Goal: Answer question/provide support

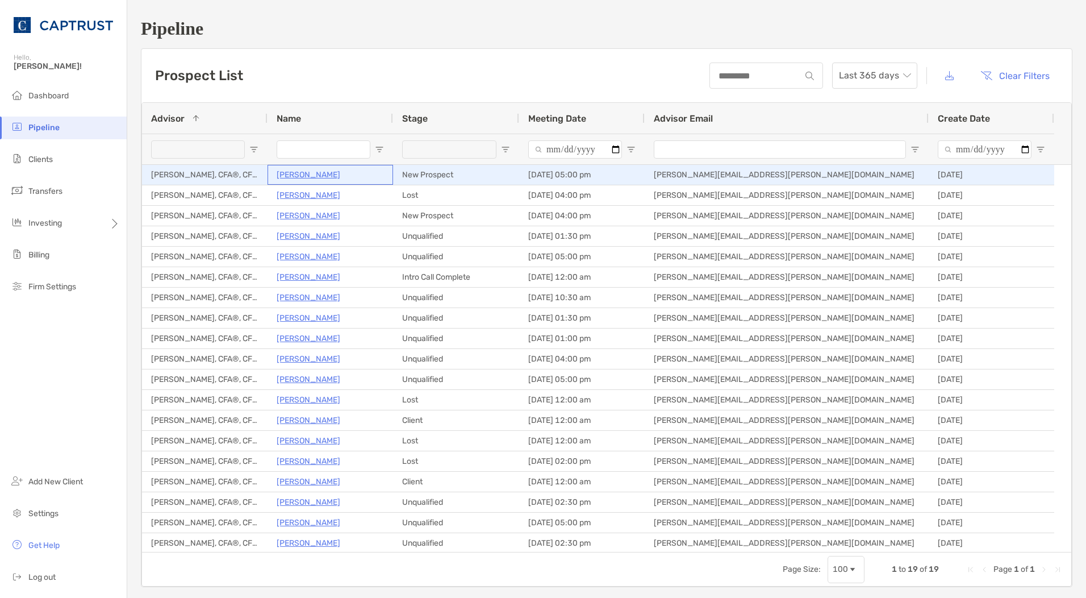
click at [317, 174] on p "[PERSON_NAME]" at bounding box center [309, 175] width 64 height 14
click at [307, 171] on p "[PERSON_NAME]" at bounding box center [309, 175] width 64 height 14
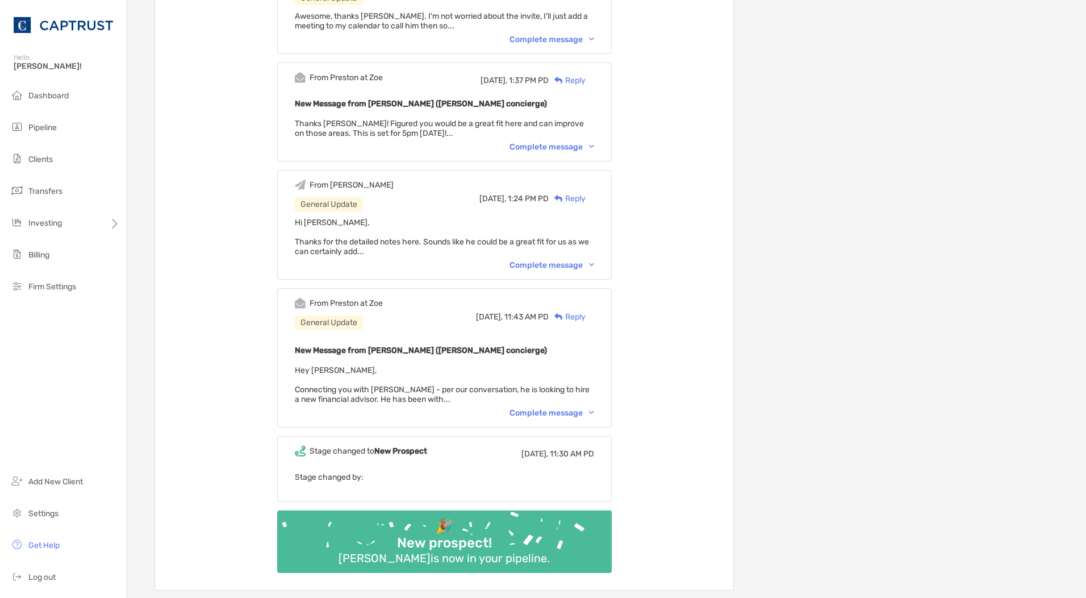
scroll to position [648, 0]
click at [557, 412] on div "Complete message" at bounding box center [552, 412] width 85 height 10
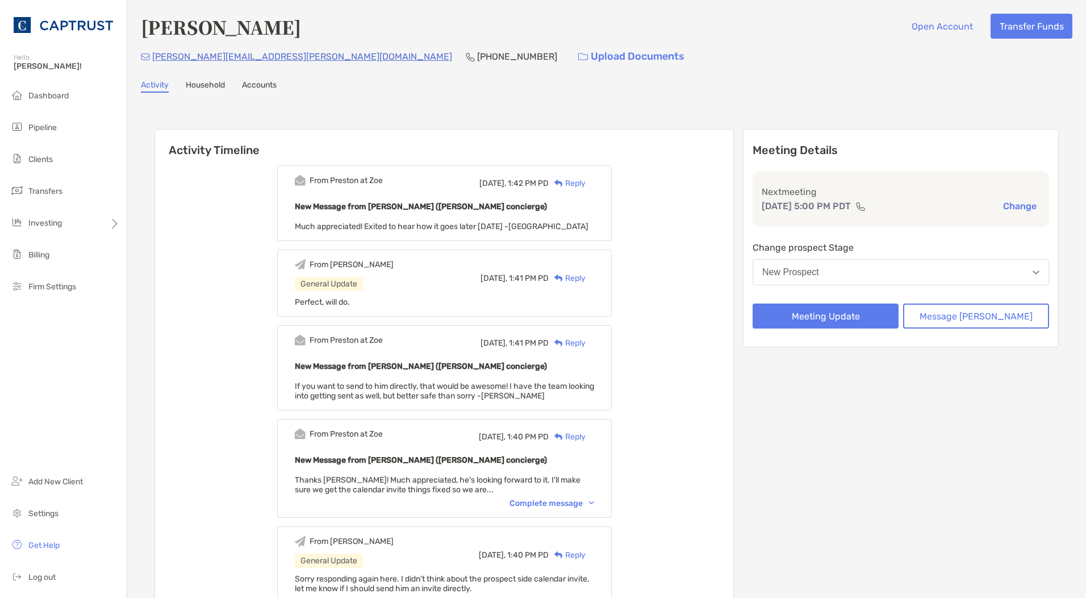
scroll to position [0, 0]
click at [866, 329] on div "Meeting Details Last meeting Sep 22, 5:00 PM PDT Change Change prospect Stage N…" at bounding box center [901, 238] width 316 height 218
click at [841, 322] on button "Meeting Update" at bounding box center [826, 315] width 146 height 25
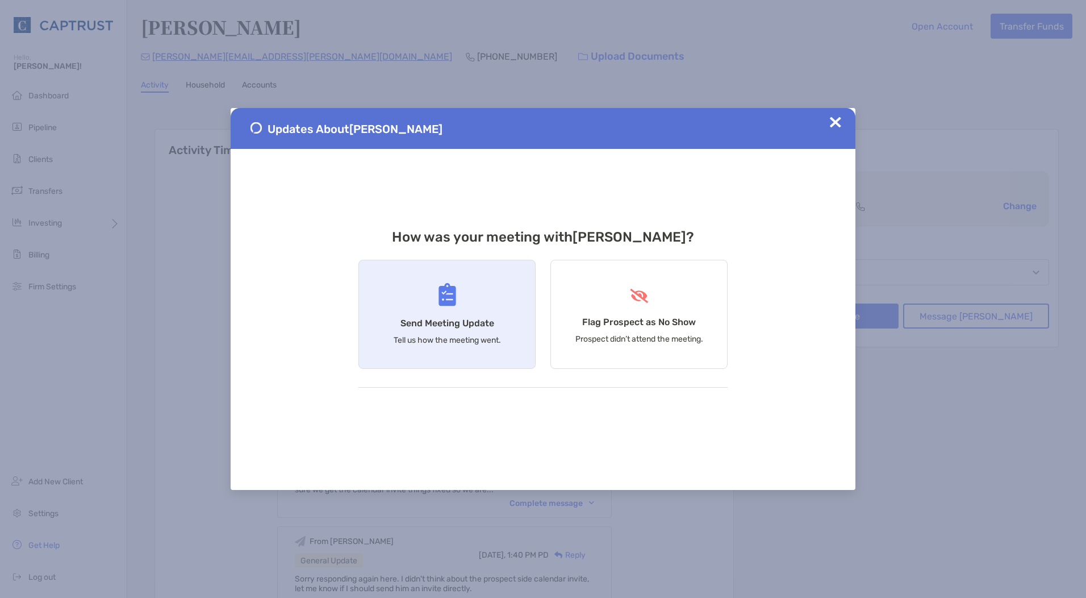
click at [463, 312] on div "Send Meeting Update Tell us how the meeting went." at bounding box center [446, 314] width 177 height 109
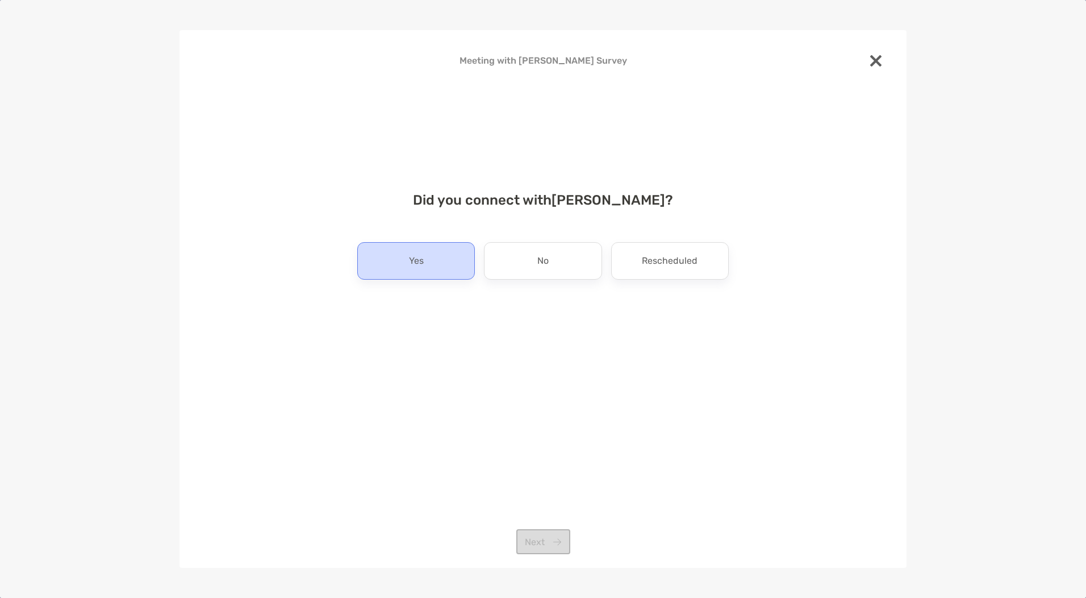
click at [436, 270] on div "Yes" at bounding box center [416, 260] width 118 height 37
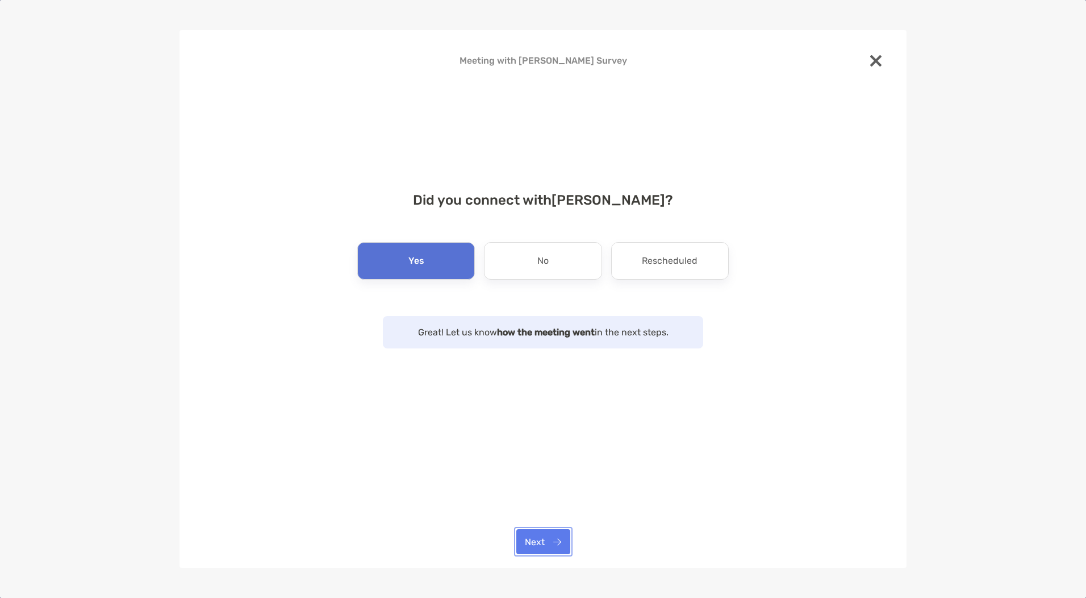
click at [549, 546] on button "Next" at bounding box center [543, 541] width 54 height 25
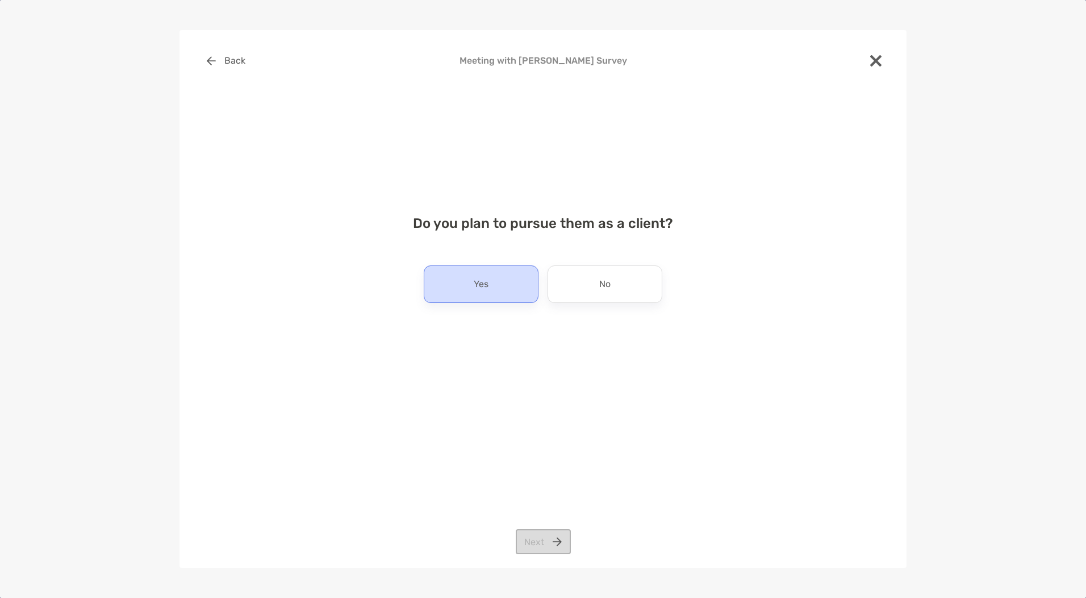
click at [497, 301] on div "Yes" at bounding box center [481, 283] width 115 height 37
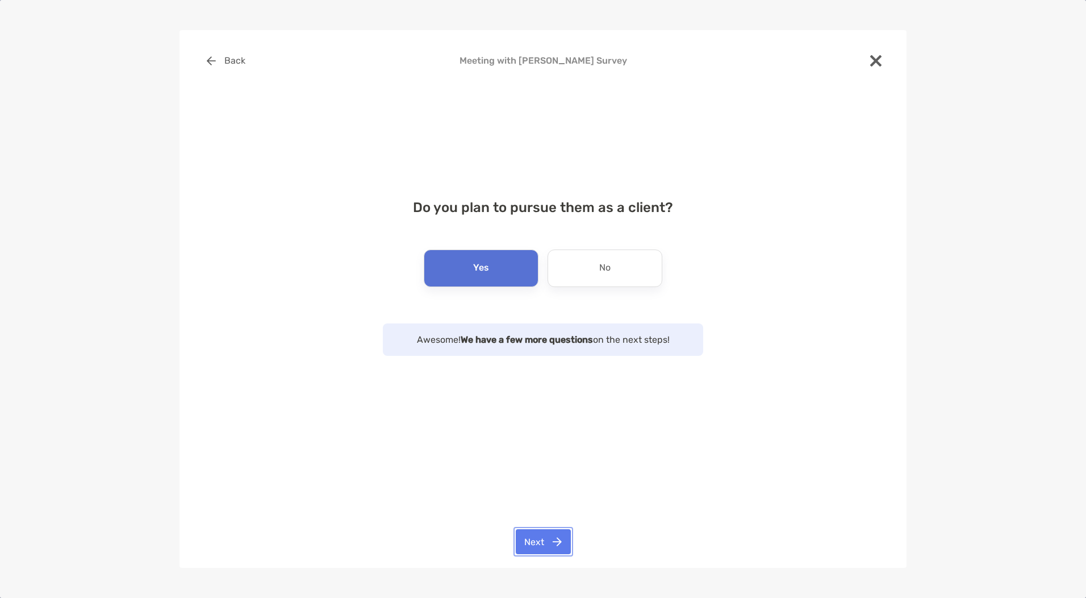
click at [535, 542] on button "Next" at bounding box center [543, 541] width 55 height 25
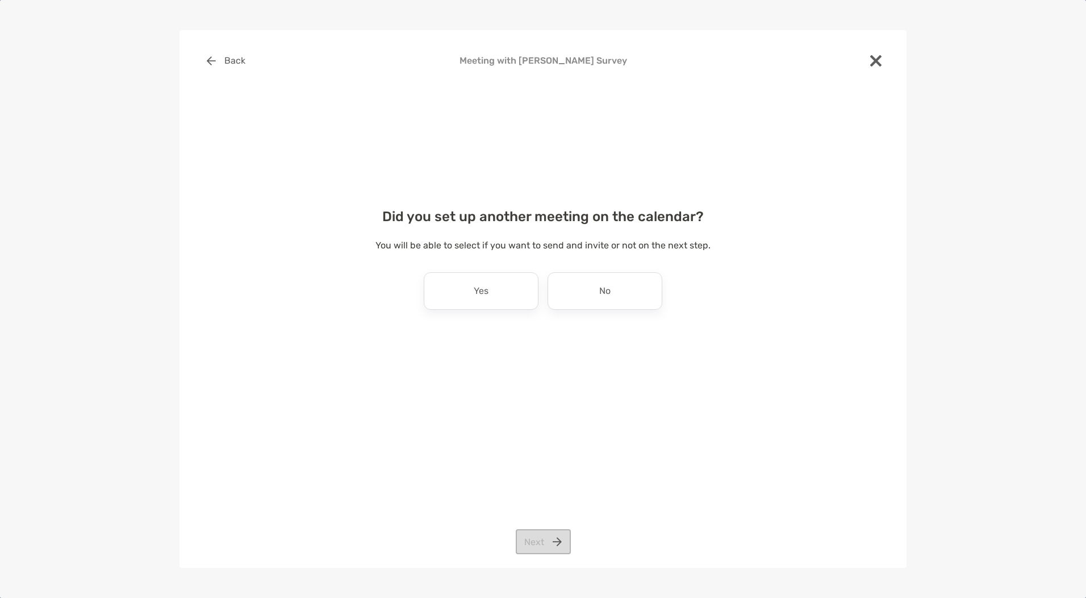
click at [582, 311] on div "Did you set up another meeting on the calendar? You will be able to select if y…" at bounding box center [543, 270] width 691 height 151
click at [589, 306] on div "No" at bounding box center [605, 290] width 115 height 37
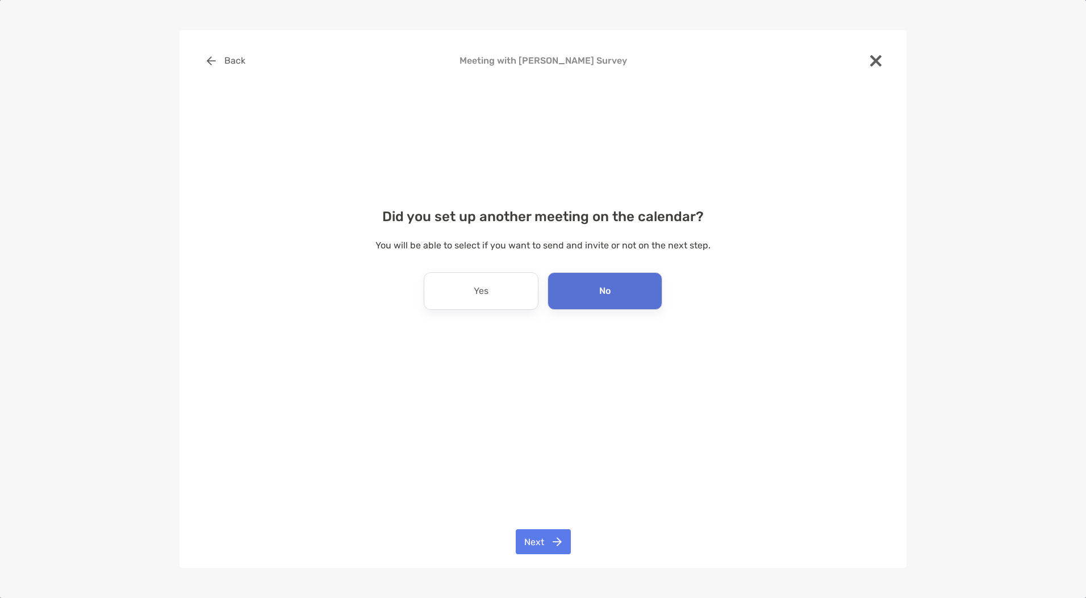
click at [527, 525] on div "Back Meeting with Alvie Kinaman Survey Did you set up another meeting on the ca…" at bounding box center [543, 299] width 727 height 538
click at [536, 536] on button "Next" at bounding box center [543, 541] width 55 height 25
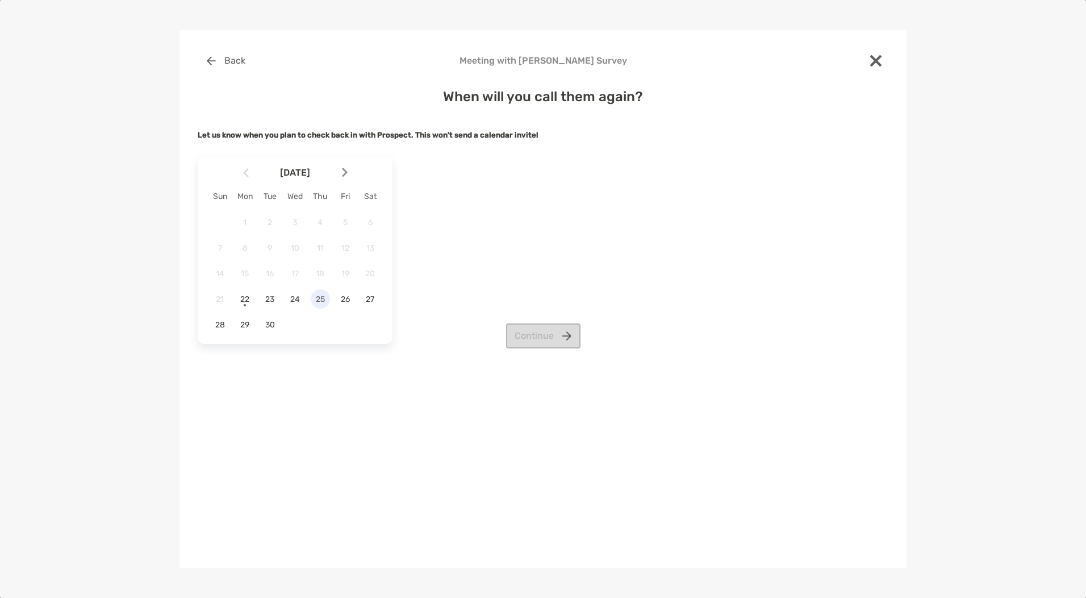
click at [315, 300] on span "25" at bounding box center [320, 299] width 19 height 10
click at [515, 327] on button "Continue" at bounding box center [543, 335] width 74 height 25
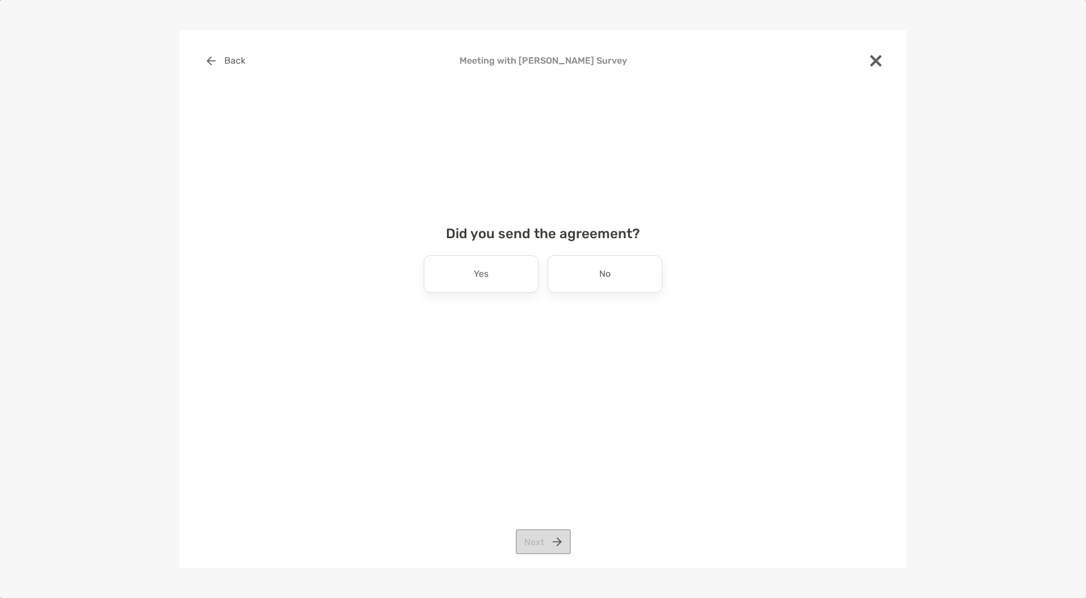
click at [582, 295] on div "Did you send the agreement? Yes No Next" at bounding box center [543, 270] width 691 height 117
click at [606, 280] on p "No" at bounding box center [604, 274] width 11 height 18
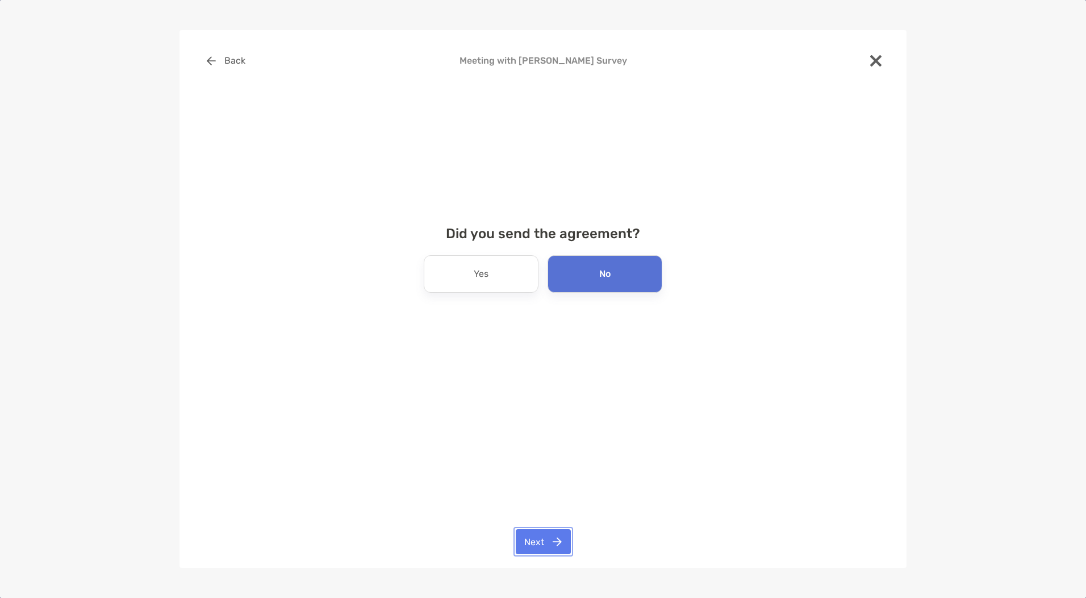
click at [532, 537] on button "Next" at bounding box center [543, 541] width 55 height 25
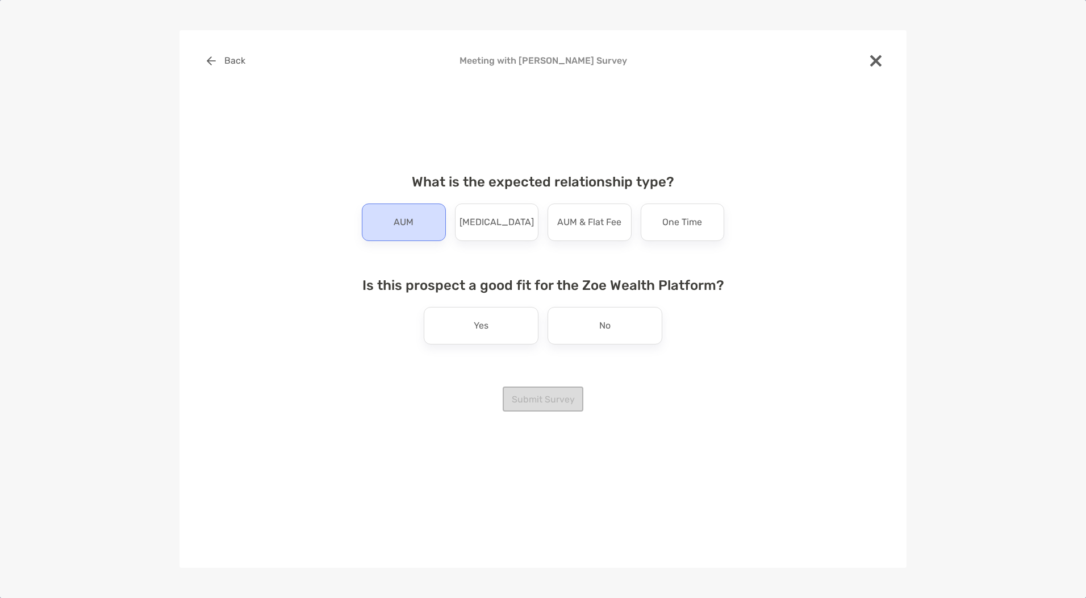
click at [395, 222] on p "AUM" at bounding box center [404, 222] width 20 height 18
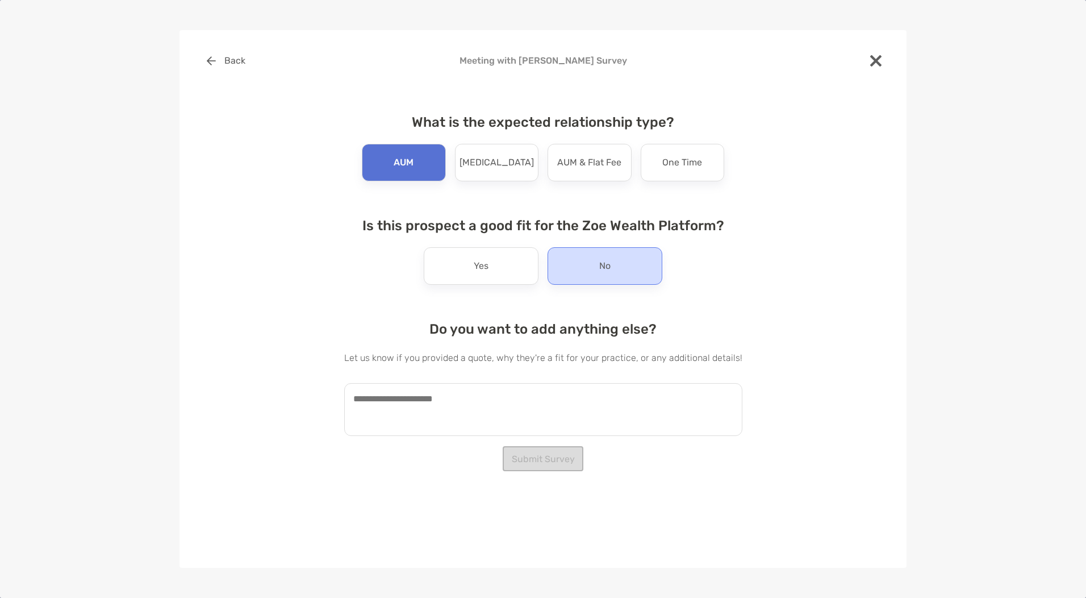
click at [558, 264] on div "No" at bounding box center [605, 265] width 115 height 37
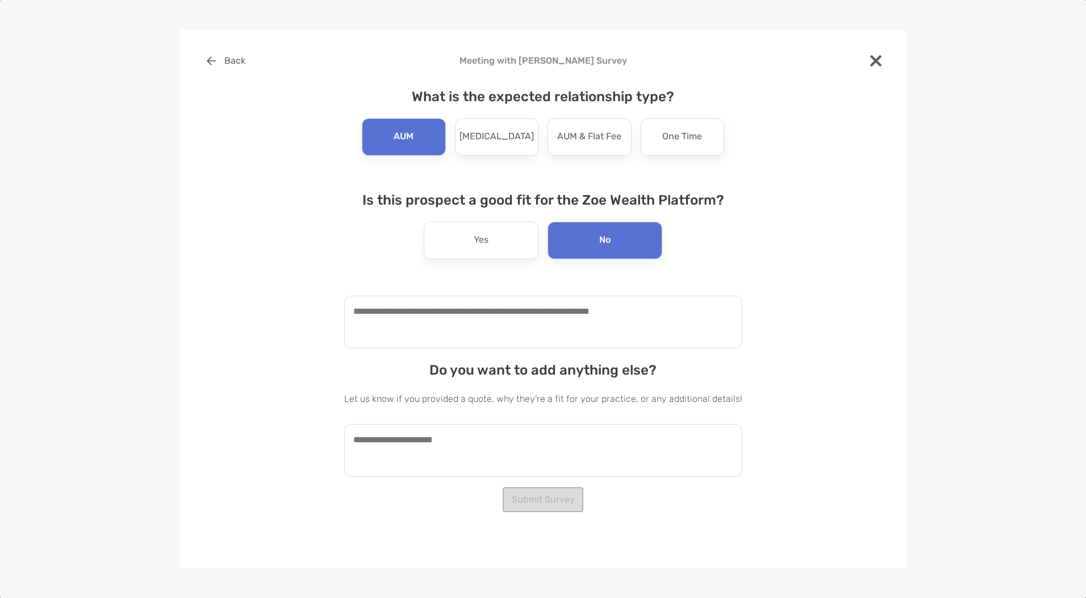
click at [473, 340] on textarea at bounding box center [543, 321] width 398 height 53
type textarea "**********"
click at [540, 502] on button "Submit Survey" at bounding box center [543, 499] width 81 height 25
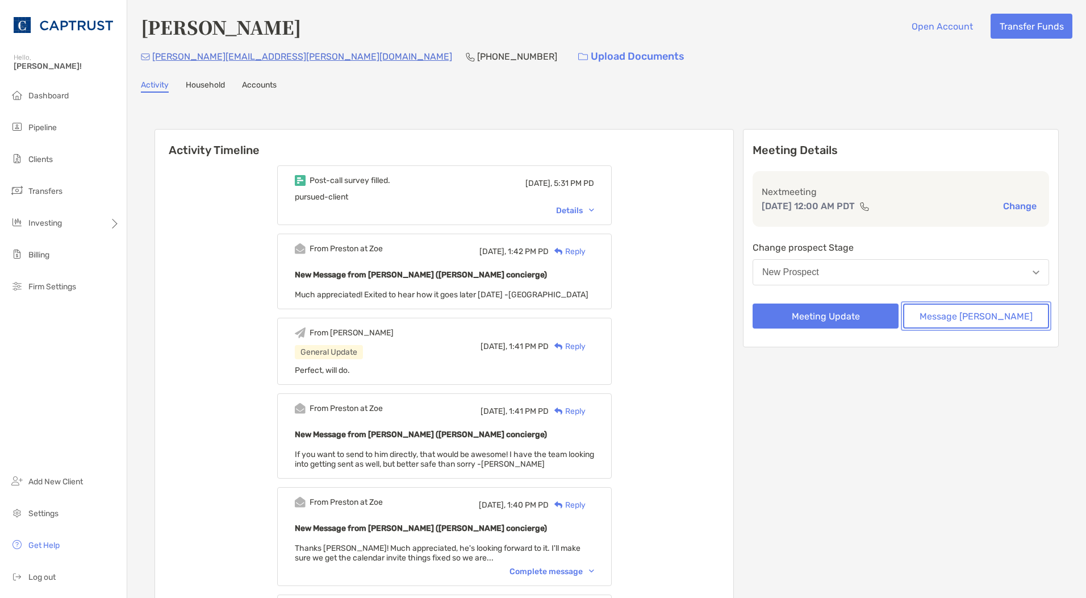
click at [935, 315] on button "Message [PERSON_NAME]" at bounding box center [976, 315] width 146 height 25
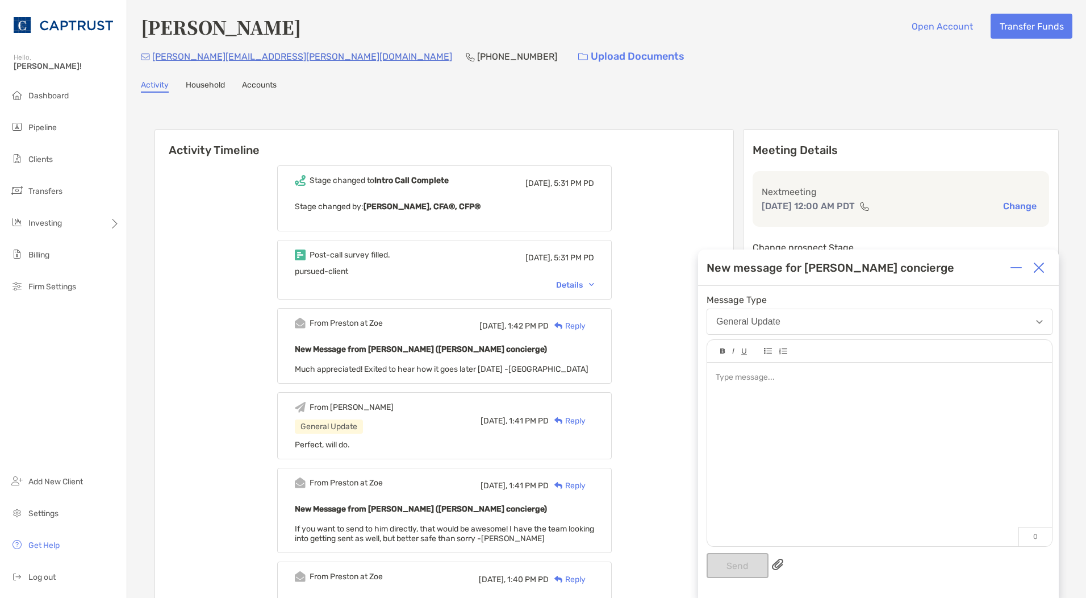
click at [781, 418] on div at bounding box center [879, 448] width 345 height 172
click at [943, 377] on span "**********" at bounding box center [879, 383] width 327 height 20
click at [939, 387] on div "**********" at bounding box center [879, 384] width 327 height 24
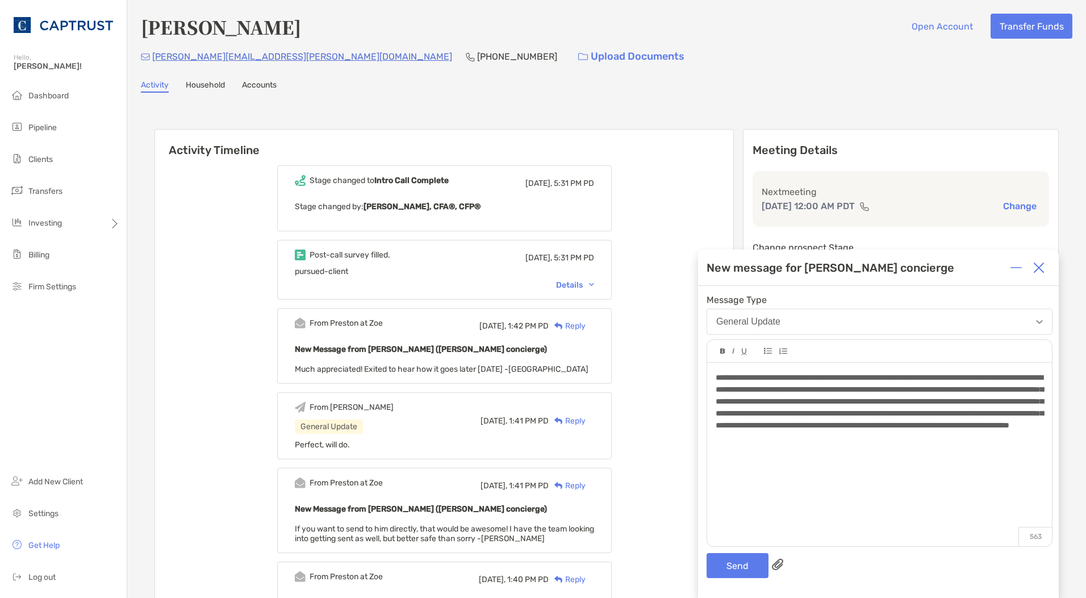
click at [743, 552] on div "**********" at bounding box center [878, 442] width 361 height 312
click at [728, 567] on button "Send" at bounding box center [738, 565] width 62 height 25
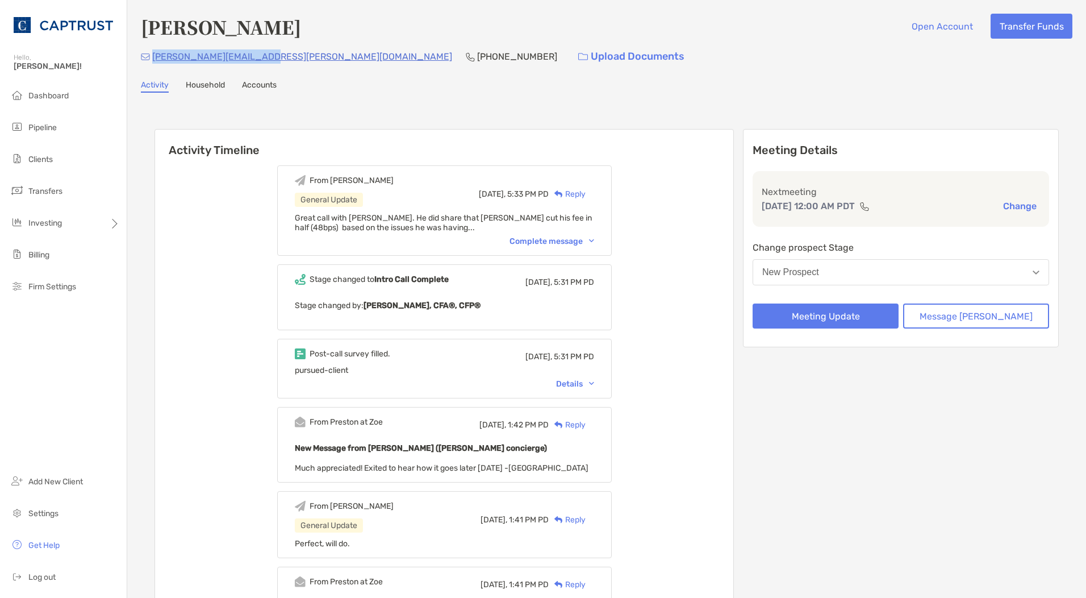
drag, startPoint x: 263, startPoint y: 57, endPoint x: 153, endPoint y: 56, distance: 109.6
click at [153, 56] on div "alvie.kinaman@gmail.com (406) 231-0995 Upload Documents" at bounding box center [607, 56] width 932 height 24
copy p "[PERSON_NAME][EMAIL_ADDRESS][PERSON_NAME][DOMAIN_NAME]"
